Goal: Navigation & Orientation: Understand site structure

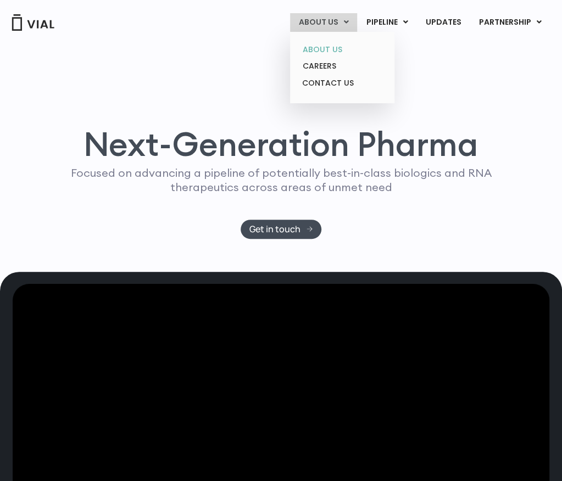
click at [336, 58] on link "ABOUT US" at bounding box center [342, 49] width 96 height 17
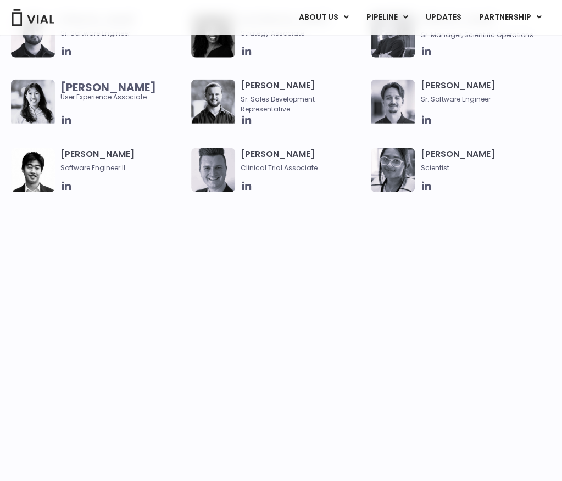
scroll to position [1025, 0]
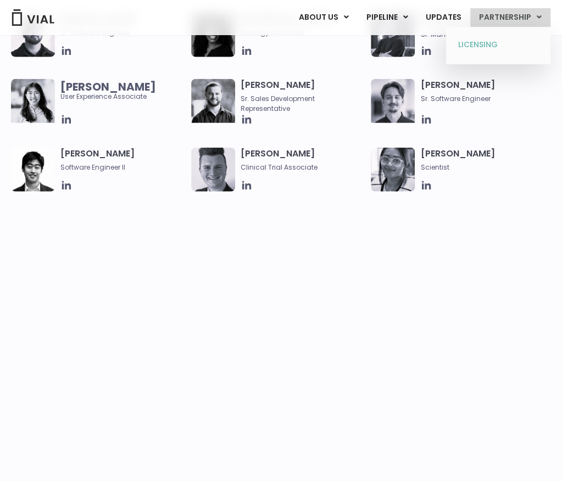
click at [489, 43] on link "LICENSING" at bounding box center [498, 45] width 96 height 18
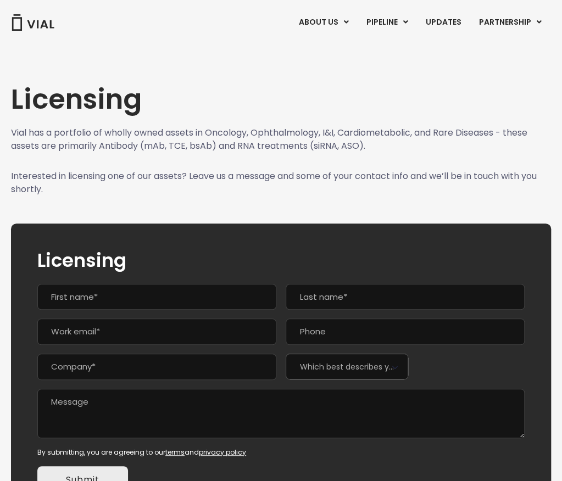
click at [22, 31] on img at bounding box center [33, 22] width 44 height 16
